Goal: Information Seeking & Learning: Check status

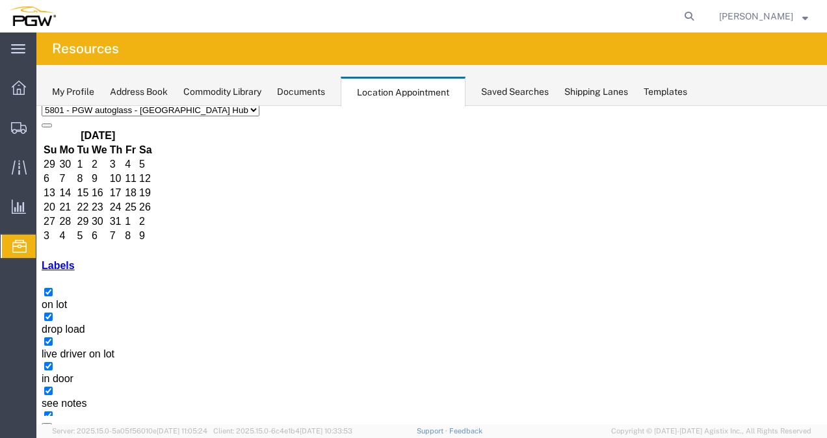
scroll to position [65, 0]
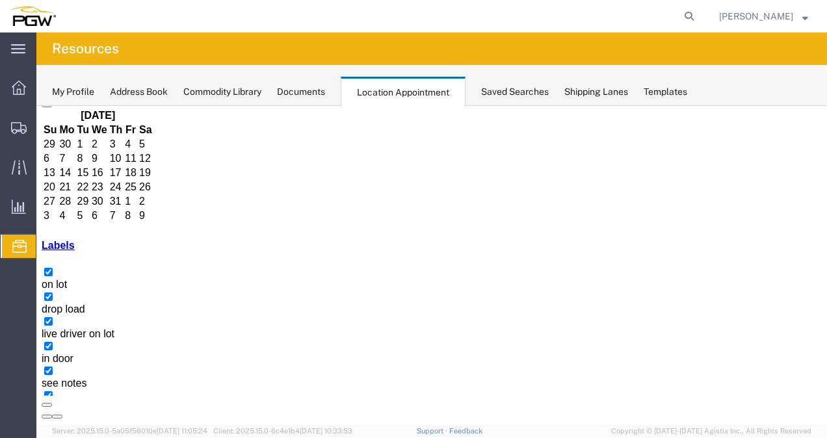
copy h3 "HAMU2017882"
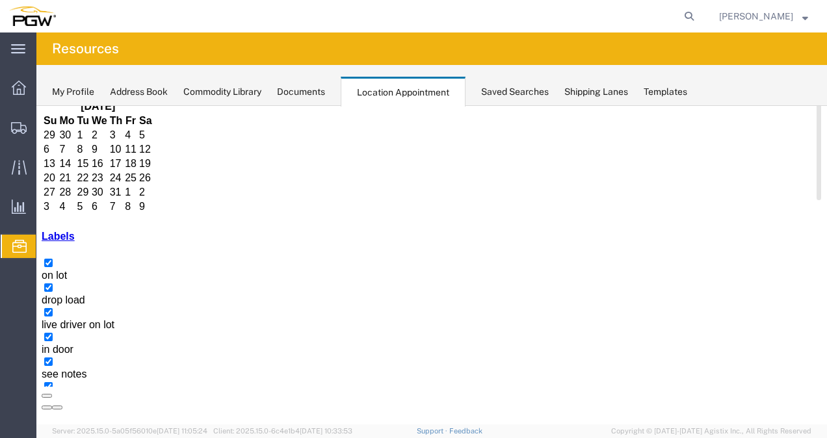
scroll to position [9, 0]
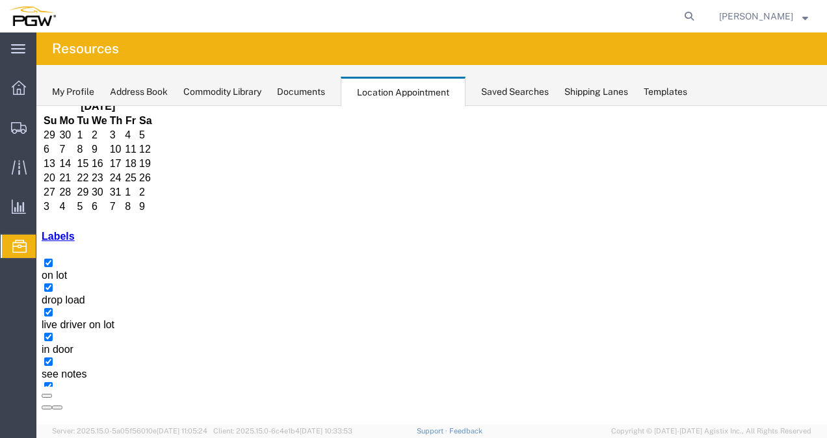
copy h3 "HAMU2017882"
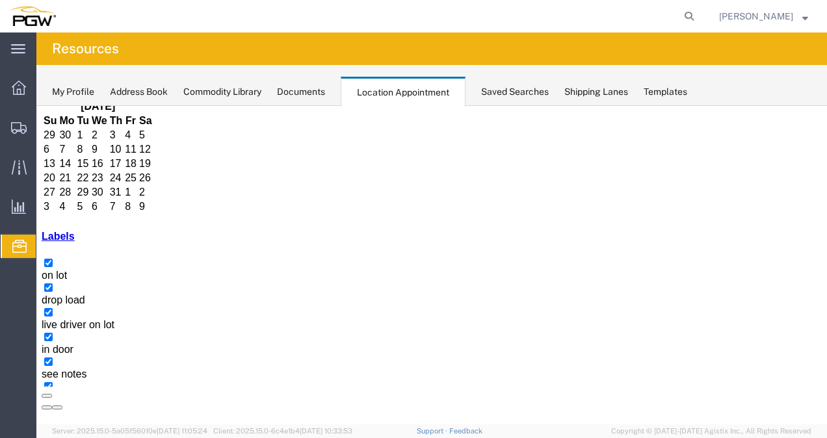
copy h3 "FFAU6372733"
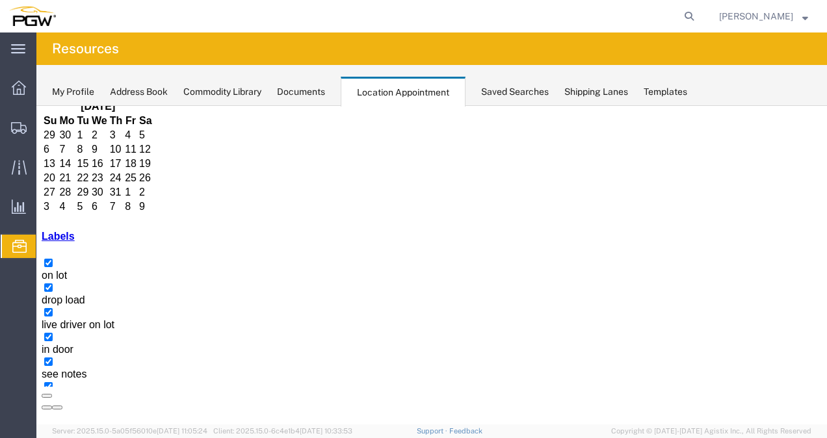
copy h3 "HAMU2017882"
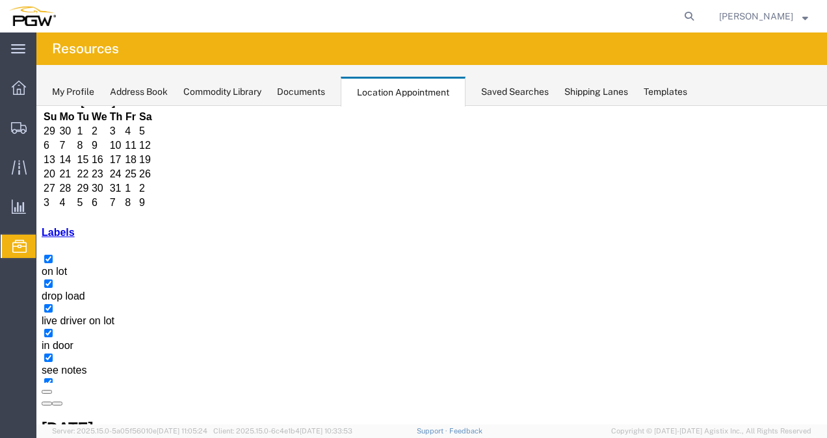
scroll to position [157, 0]
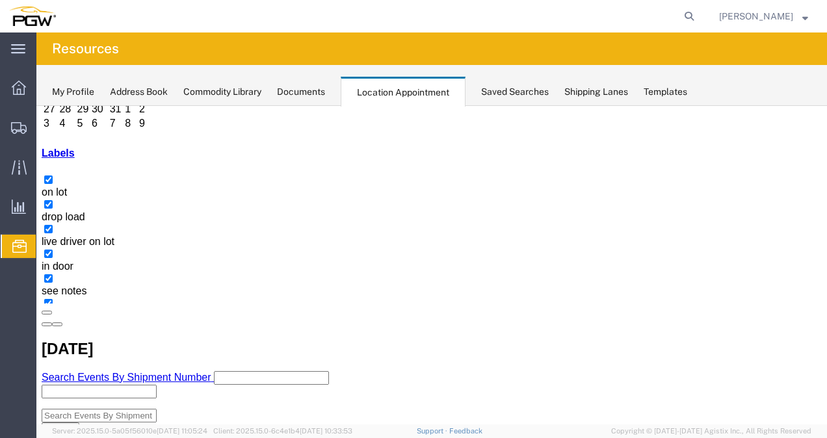
select select "1"
select select
click at [36, 106] on div "Add Event Event Title Start Date [DATE] Start Time 11:40 AM End Date [DATE] End…" at bounding box center [36, 106] width 0 height 0
